Goal: Transaction & Acquisition: Purchase product/service

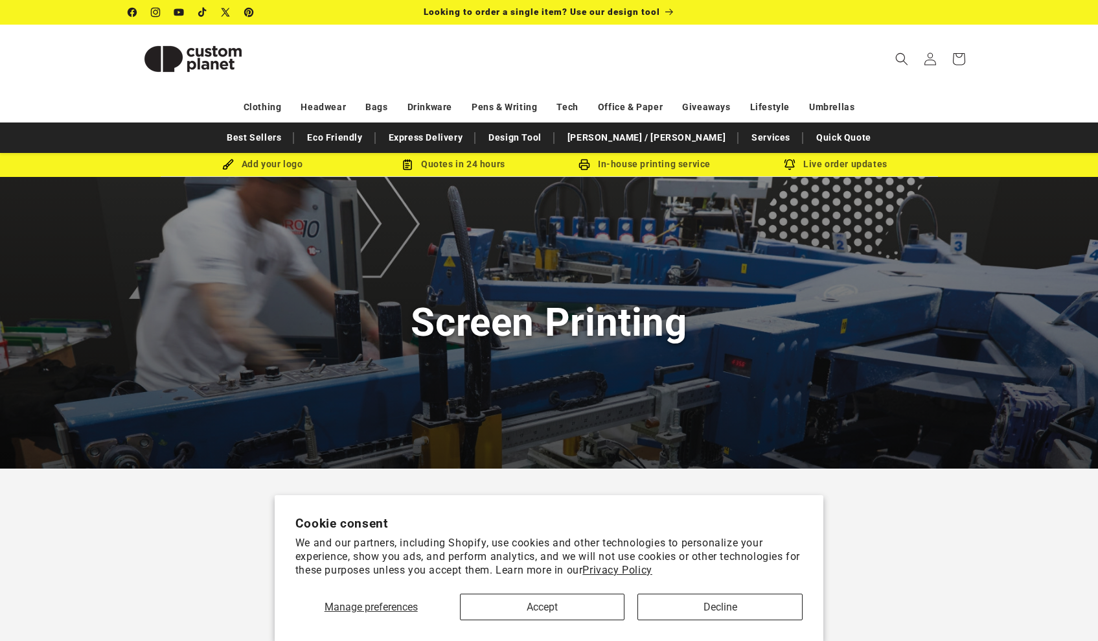
click at [562, 601] on button "Accept" at bounding box center [542, 606] width 165 height 27
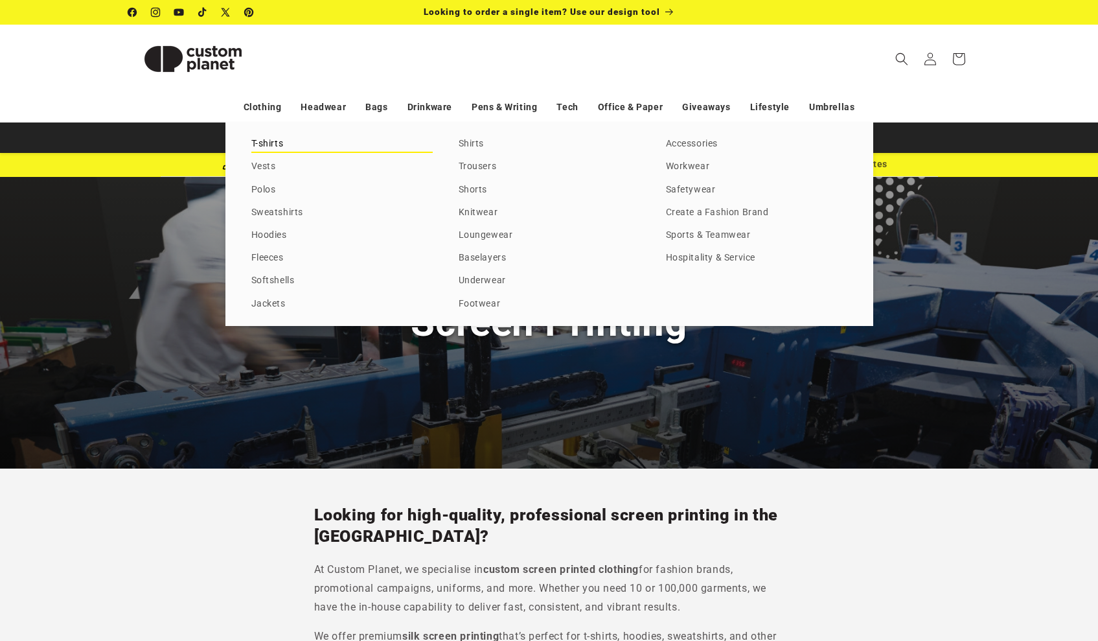
click at [266, 146] on link "T-shirts" at bounding box center [341, 143] width 181 height 17
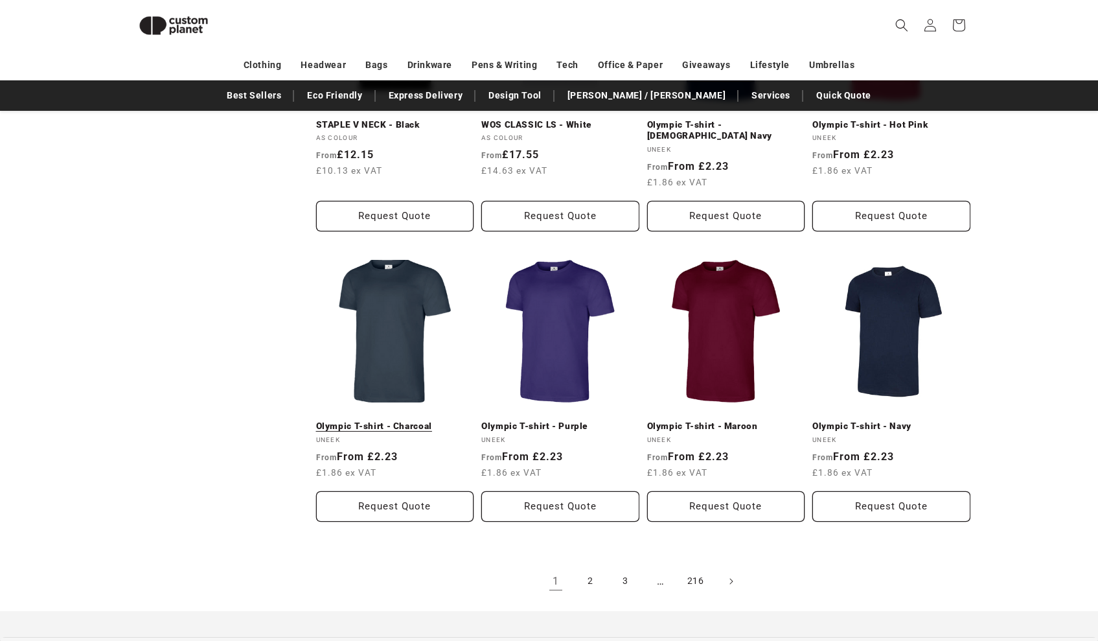
scroll to position [1232, 0]
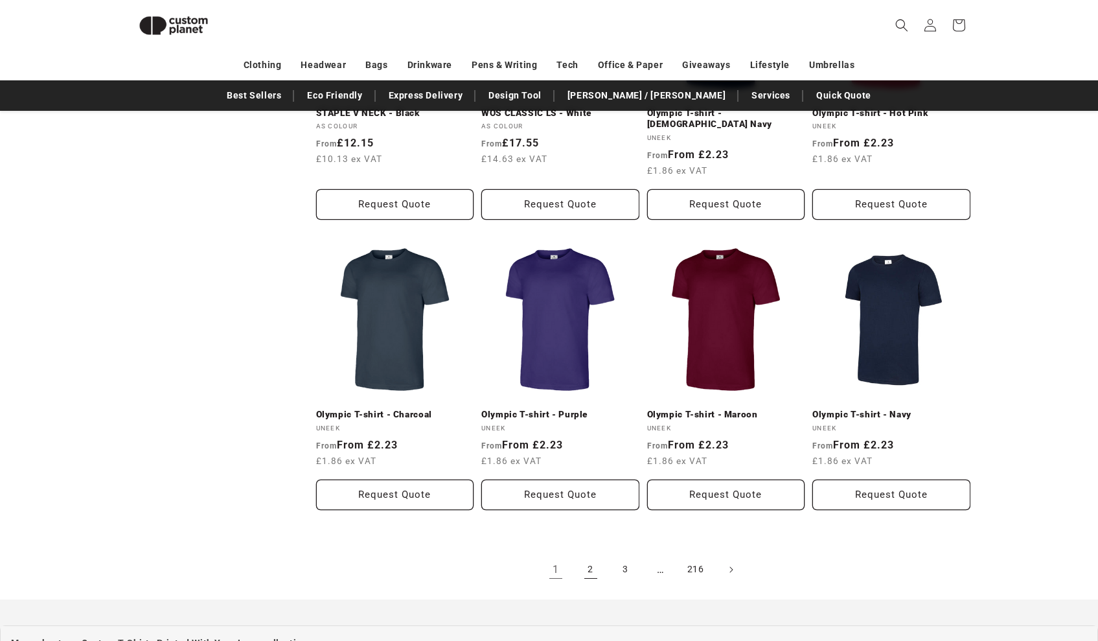
click at [584, 560] on link "2" at bounding box center [590, 569] width 29 height 29
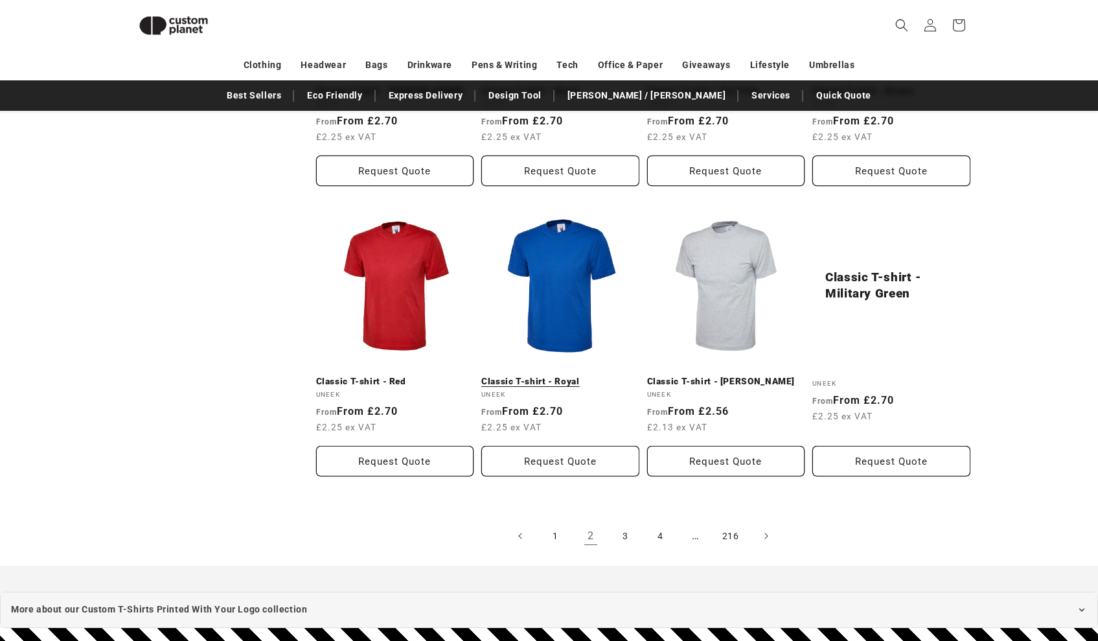
scroll to position [1241, 0]
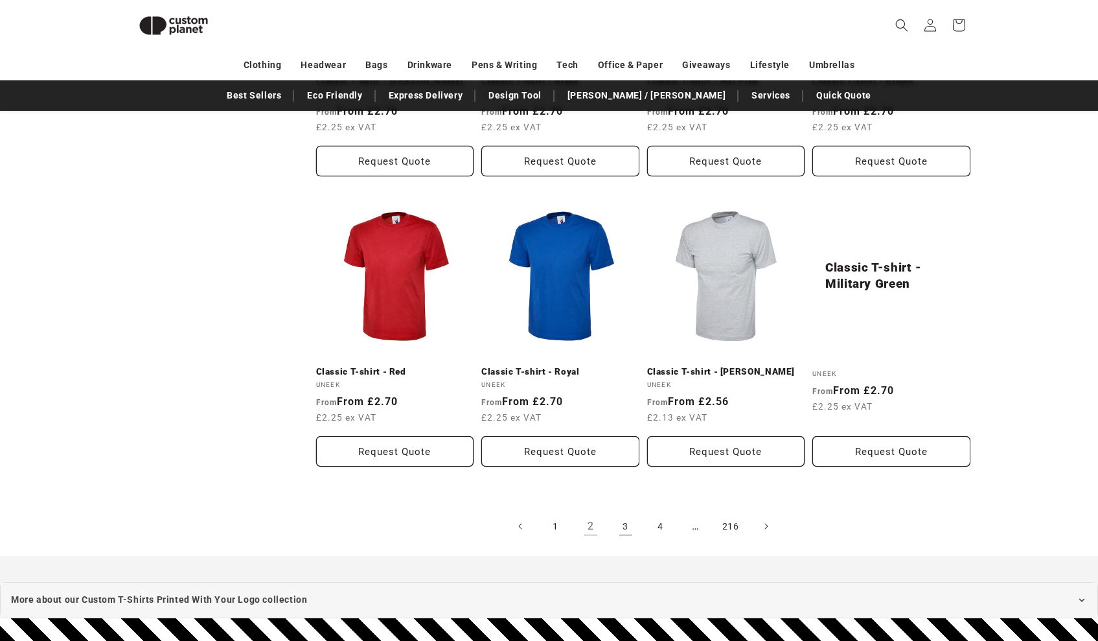
click at [624, 512] on link "3" at bounding box center [625, 526] width 29 height 29
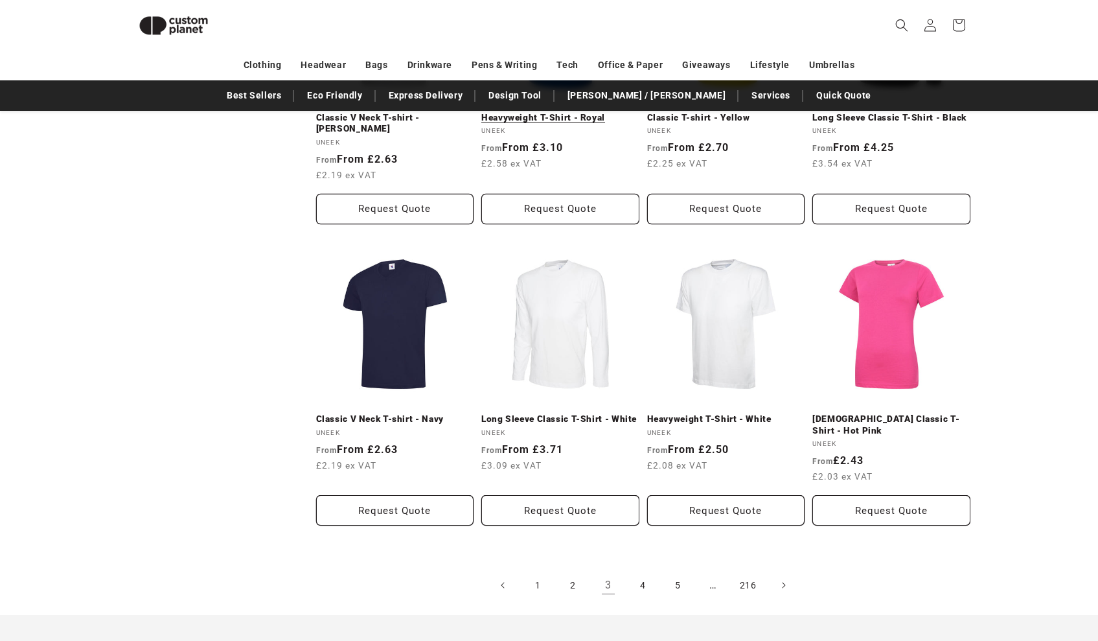
scroll to position [1233, 0]
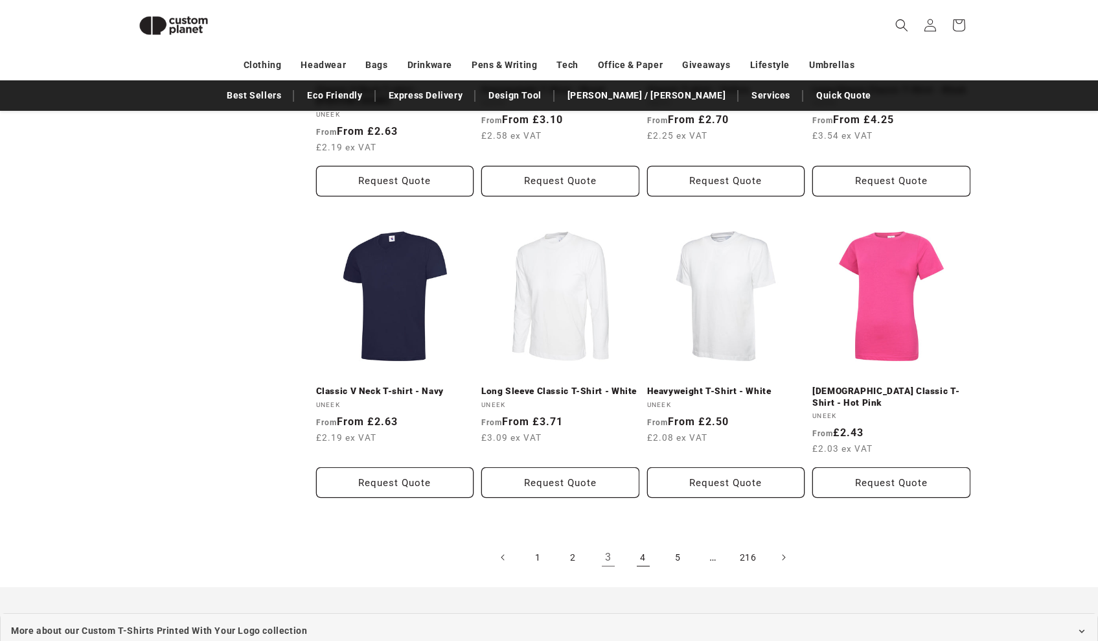
click at [644, 543] on link "4" at bounding box center [643, 557] width 29 height 29
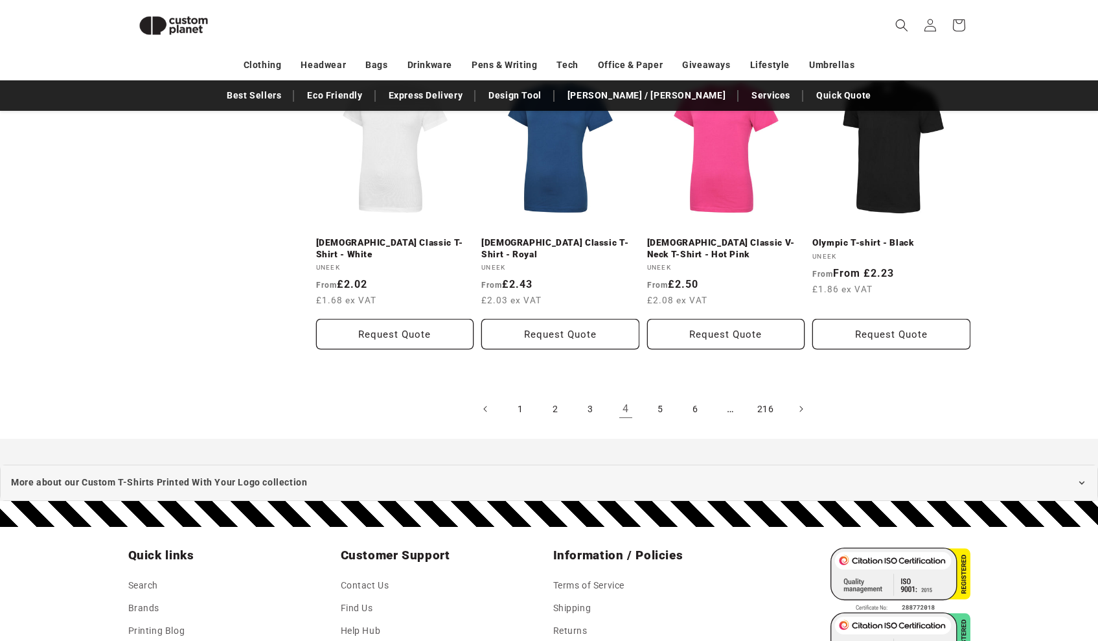
scroll to position [1362, 0]
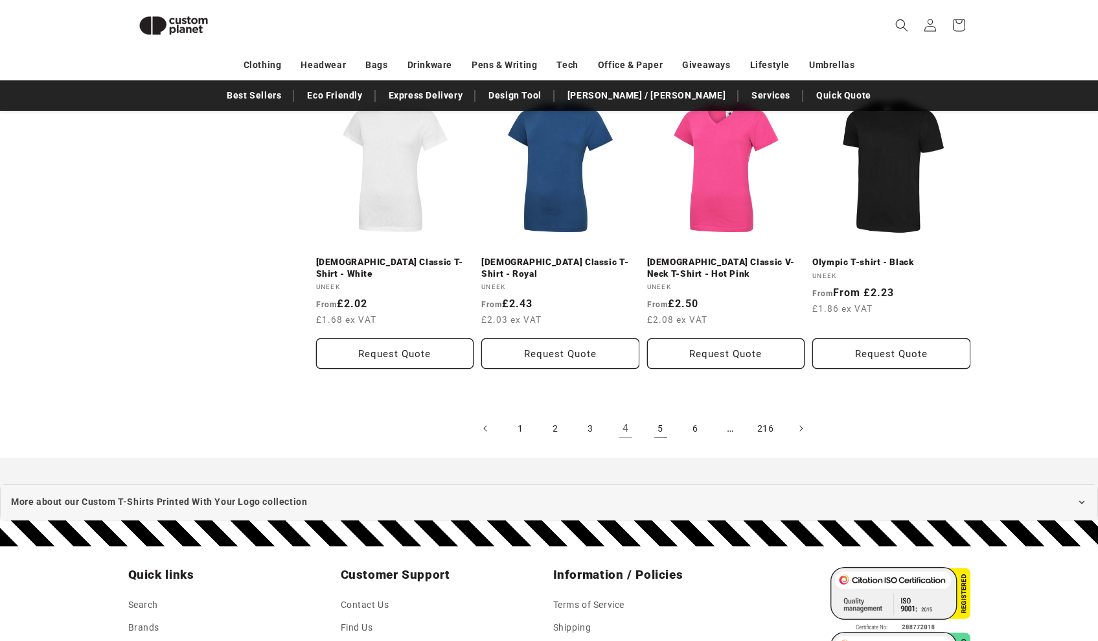
click at [654, 414] on link "5" at bounding box center [660, 428] width 29 height 29
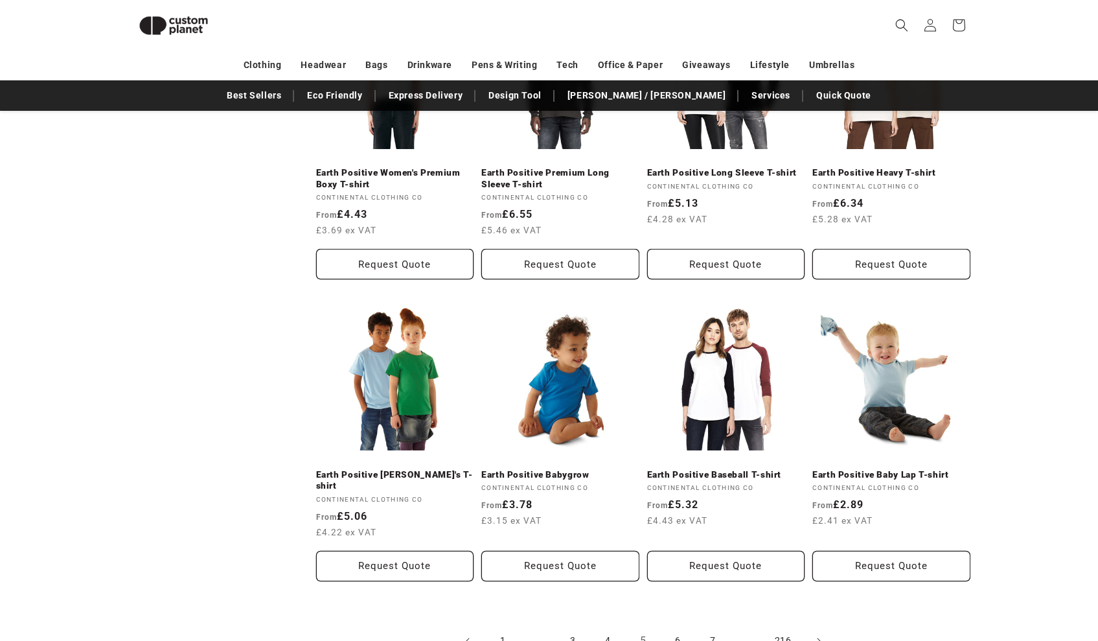
scroll to position [1040, 0]
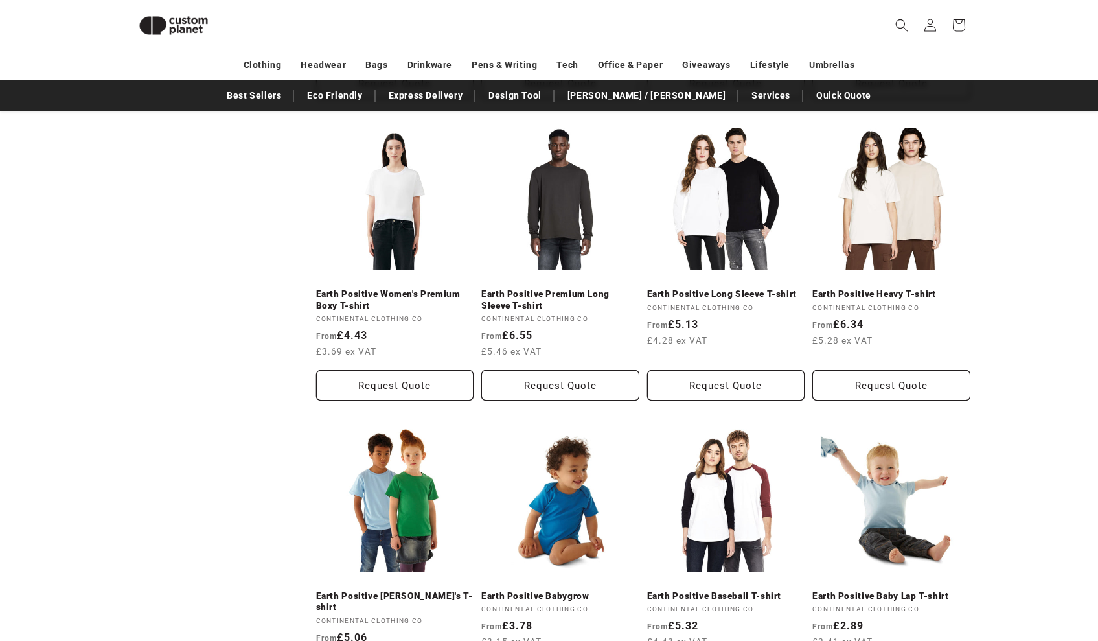
click at [842, 288] on link "Earth Positive Heavy T-shirt" at bounding box center [891, 294] width 158 height 12
